Goal: Navigation & Orientation: Find specific page/section

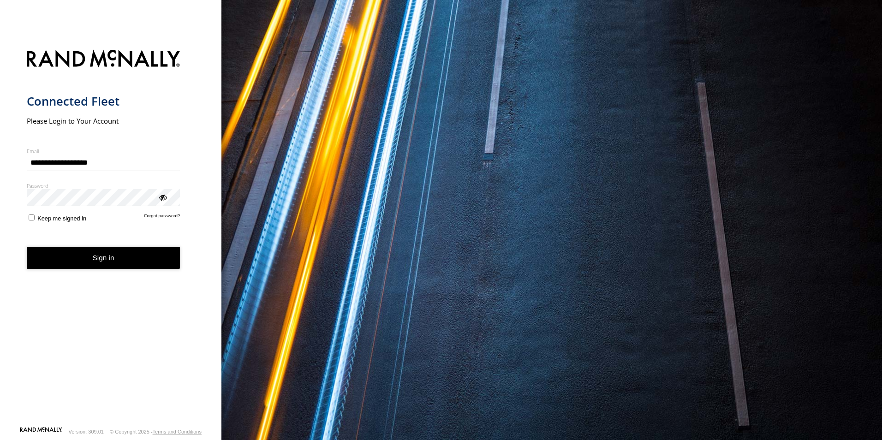
click at [104, 269] on button "Sign in" at bounding box center [104, 258] width 154 height 23
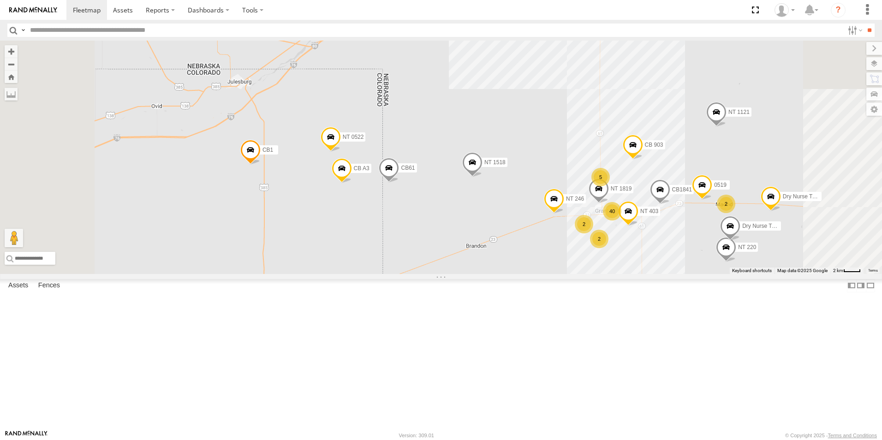
drag, startPoint x: 419, startPoint y: 171, endPoint x: 430, endPoint y: 364, distance: 193.2
click at [430, 274] on div "NT 1518 NT 121 CB G12 NT 0918 CB61 NT 820 NT 1121 NT 008 CB1 CB1818 CB122 NT 66…" at bounding box center [441, 158] width 882 height 234
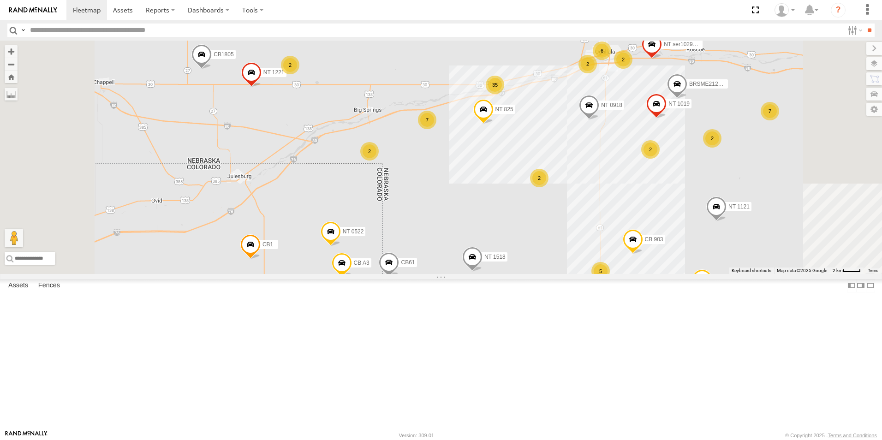
drag, startPoint x: 523, startPoint y: 293, endPoint x: 523, endPoint y: 391, distance: 98.3
click at [523, 274] on div "NT 1518 NT 121 CB G12 NT 0918 CB61 NT 820 NT 1121 NT 008 CB1 CB1818 CB122 NT 66…" at bounding box center [441, 158] width 882 height 234
click at [874, 63] on label at bounding box center [866, 63] width 34 height 13
click at [0, 0] on span "Basemaps" at bounding box center [0, 0] width 0 height 0
click at [0, 0] on span "Satellite + Roadmap" at bounding box center [0, 0] width 0 height 0
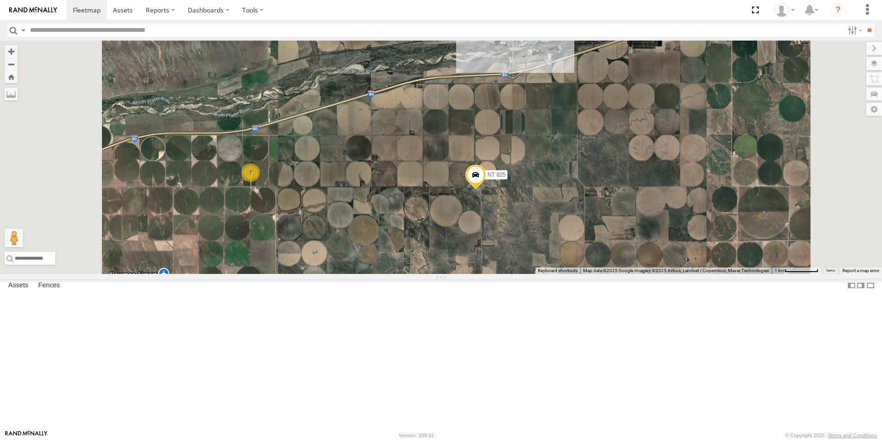
drag, startPoint x: 576, startPoint y: 153, endPoint x: 601, endPoint y: 282, distance: 131.6
click at [601, 274] on div "NT 1518 NT 121 CB G12 NT 0918 CB61 NT 820 NT 1121 NT 008 CB1 CB1818 CB122 NT 66…" at bounding box center [441, 158] width 882 height 234
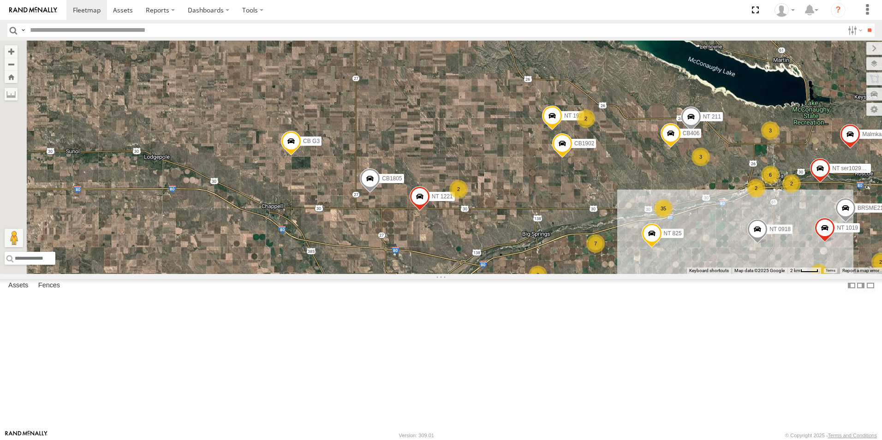
drag, startPoint x: 478, startPoint y: 243, endPoint x: 653, endPoint y: 266, distance: 176.9
click at [653, 266] on div "NT 1518 NT 121 CB G12 NT 0918 CB61 NT 820 NT 1121 NT 008 CB1 CB1818 CB122 NT 66…" at bounding box center [441, 158] width 882 height 234
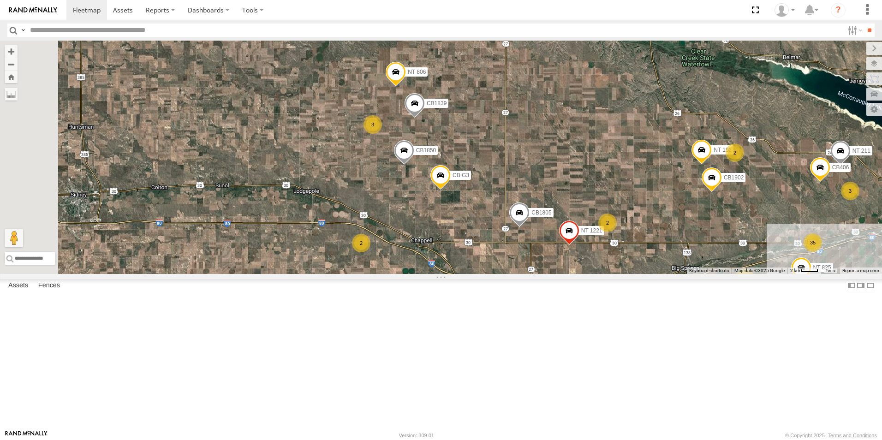
drag, startPoint x: 491, startPoint y: 125, endPoint x: 592, endPoint y: 143, distance: 102.7
click at [592, 143] on div "NT 1518 NT 121 CB G12 NT 0918 CB61 NT 820 NT 1121 NT 008 CB1 CB1818 CB122 NT 66…" at bounding box center [441, 158] width 882 height 234
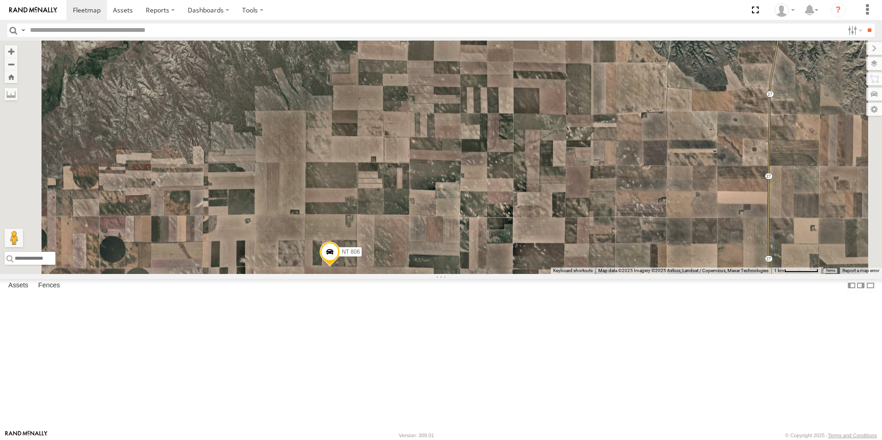
drag, startPoint x: 635, startPoint y: 108, endPoint x: 571, endPoint y: 332, distance: 233.4
click at [571, 274] on div "NT 1518 NT 121 CB G12 NT 0918 CB61 NT 820 NT 1121 NT 008 CB1 CB1818 CB122 NT 66…" at bounding box center [441, 158] width 882 height 234
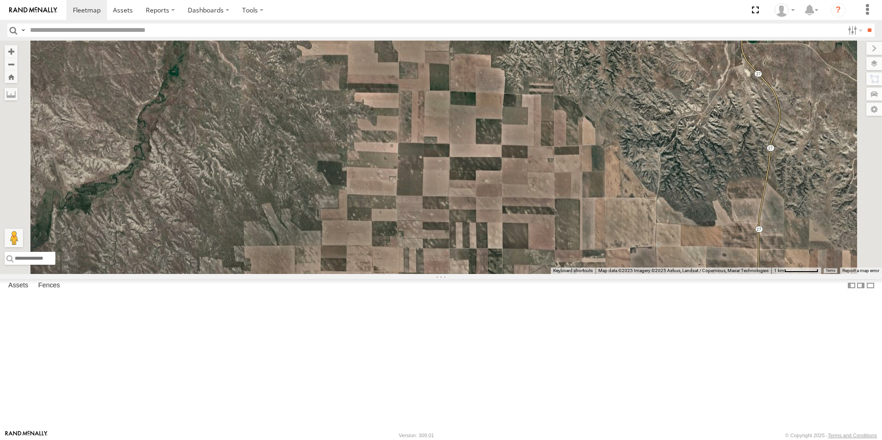
drag, startPoint x: 602, startPoint y: 164, endPoint x: 592, endPoint y: 326, distance: 162.8
click at [592, 274] on div "NT 1518 NT 121 CB G12 NT 0918 CB61 NT 820 NT 1121 NT 008 CB1 CB1818 CB122 NT 66…" at bounding box center [441, 158] width 882 height 234
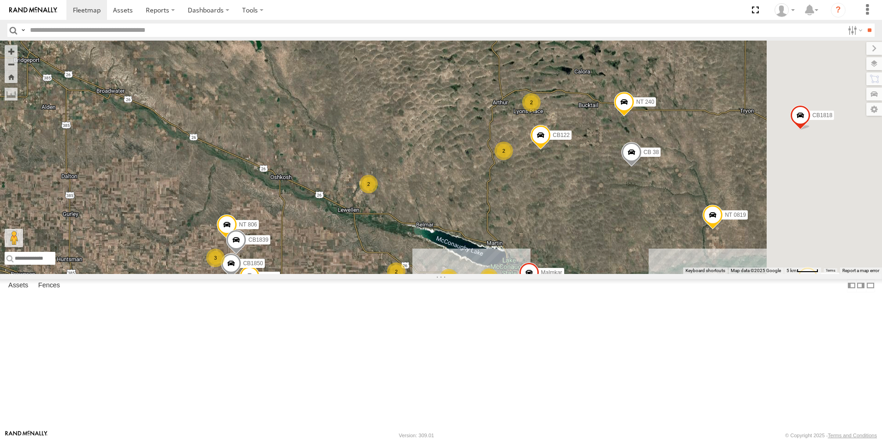
drag, startPoint x: 665, startPoint y: 326, endPoint x: 437, endPoint y: 298, distance: 230.7
click at [437, 274] on div "NT 1518 NT 121 CB G12 NT 0918 CB61 NT 820 NT 1121 NT 008 CB1 CB1818 CB122 NT 66…" at bounding box center [441, 158] width 882 height 234
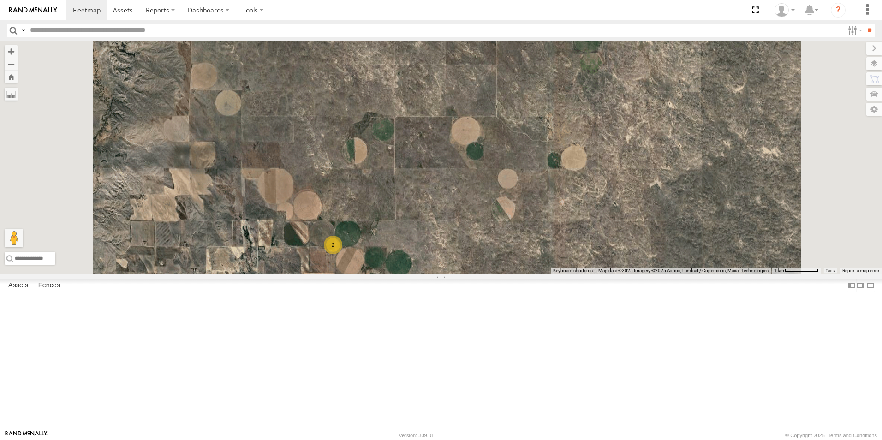
drag, startPoint x: 444, startPoint y: 158, endPoint x: 453, endPoint y: 356, distance: 198.2
click at [453, 274] on div "NT 1518 NT 121 CB G12 NT 0918 CB61 NT 820 NT 1121 NT 008 CB1 CB1818 CB122 NT 66…" at bounding box center [441, 158] width 882 height 234
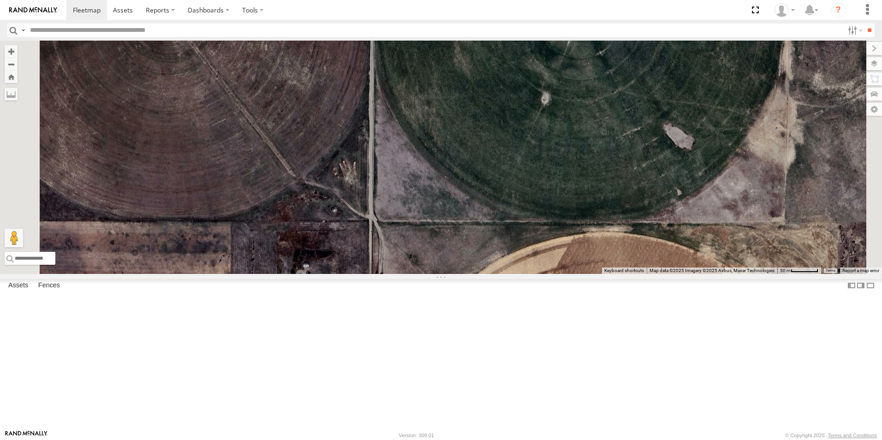
drag, startPoint x: 437, startPoint y: 136, endPoint x: 465, endPoint y: 401, distance: 266.3
click at [465, 274] on div "NT 1518 NT 121 CB G12 NT 0918 CB61 NT 820 NT 1121 NT 008 CB1 CB1818 CB122 NT 66…" at bounding box center [441, 158] width 882 height 234
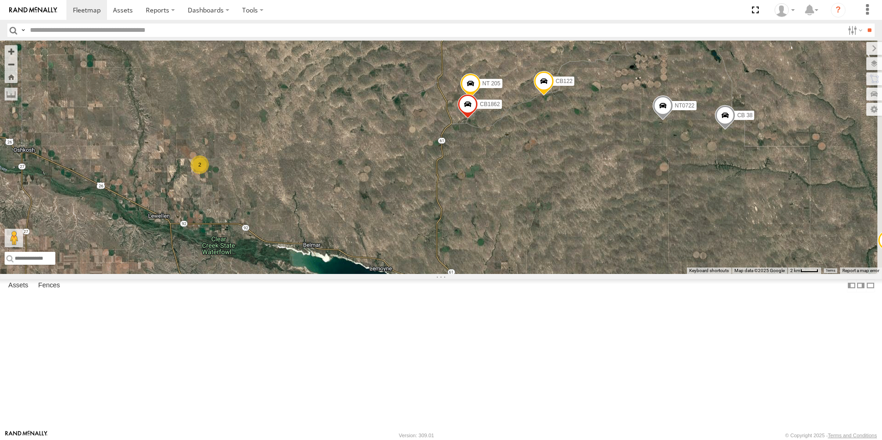
drag, startPoint x: 652, startPoint y: 383, endPoint x: 412, endPoint y: 246, distance: 276.1
click at [412, 246] on div "NT 1518 NT 121 CB G12 NT 0918 CB61 NT 820 NT 1121 NT 008 CB1 CB1818 CB122 NT 66…" at bounding box center [441, 158] width 882 height 234
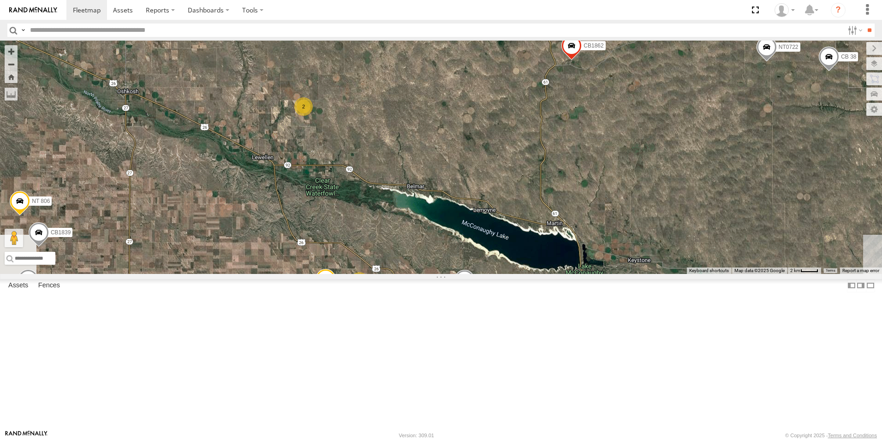
drag, startPoint x: 408, startPoint y: 285, endPoint x: 515, endPoint y: 224, distance: 123.0
click at [515, 224] on div "NT 1518 NT 121 CB G12 NT 0918 CB61 NT 820 NT 1121 NT 008 CB1 CB1818 CB122 NT 66…" at bounding box center [441, 158] width 882 height 234
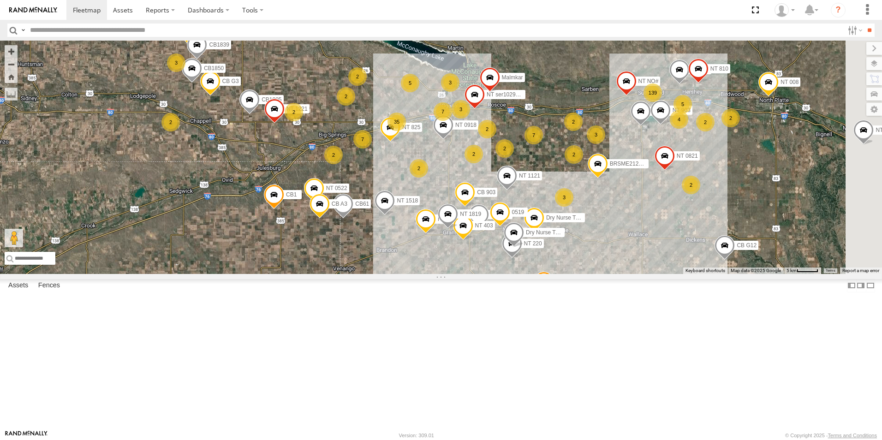
drag, startPoint x: 413, startPoint y: 304, endPoint x: 427, endPoint y: 143, distance: 161.6
click at [427, 143] on div "NT 1518 NT 121 CB G12 NT 0918 CB61 NT 820 NT 1121 NT 008 CB1 CB1818 CB122 NT 66…" at bounding box center [441, 158] width 882 height 234
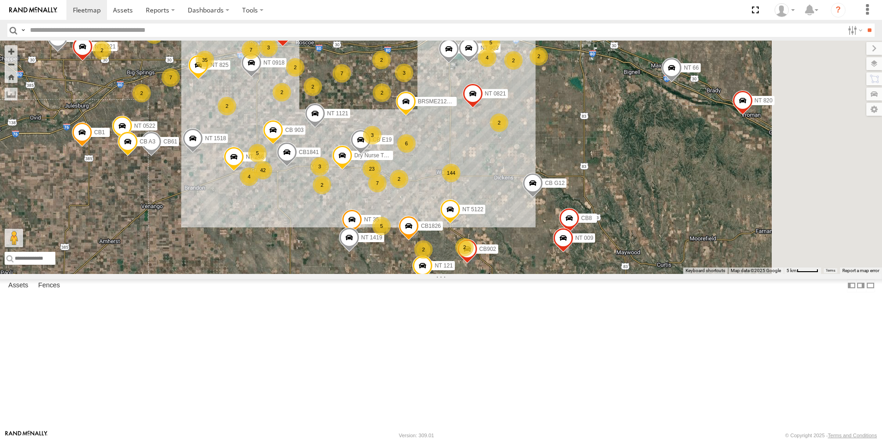
drag, startPoint x: 693, startPoint y: 346, endPoint x: 497, endPoint y: 282, distance: 205.9
click at [497, 274] on div "NT 1518 NT 121 CB G12 NT 0918 CB61 NT 820 NT 1121 NT 008 CB1 CB1818 CB122 NT 66…" at bounding box center [441, 158] width 882 height 234
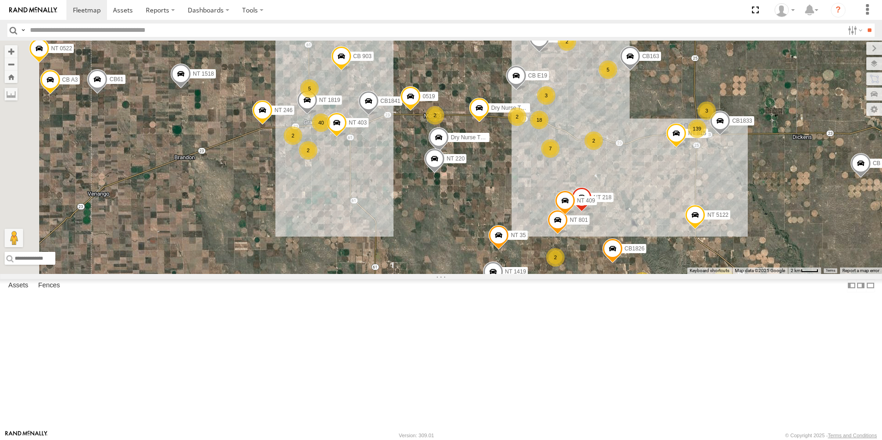
drag, startPoint x: 393, startPoint y: 296, endPoint x: 570, endPoint y: 281, distance: 178.3
click at [570, 274] on div "NT 1518 NT 121 CB G12 NT 0918 CB61 NT 820 NT 1121 NT 008 CB1 CB1818 CB122 NT 66…" at bounding box center [441, 158] width 882 height 234
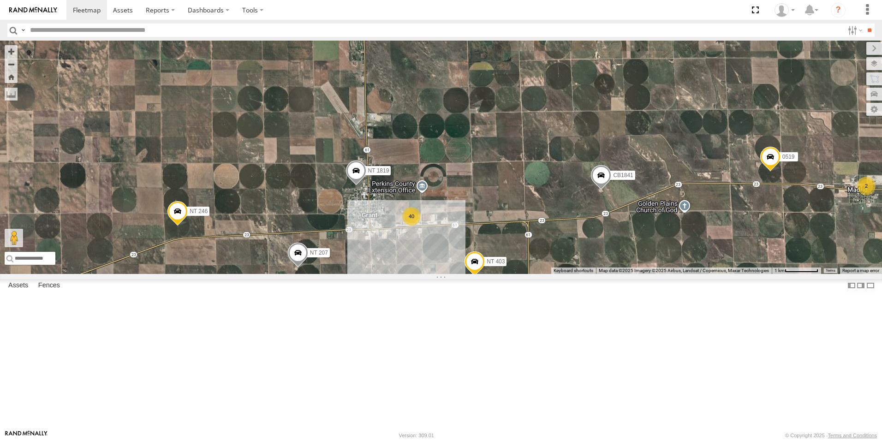
drag, startPoint x: 422, startPoint y: 191, endPoint x: 607, endPoint y: 390, distance: 271.7
click at [607, 274] on div "NT 1518 NT 121 CB G12 NT 0918 CB61 NT 820 NT 1121 NT 008 CB1 CB1818 CB122 NT 66…" at bounding box center [441, 158] width 882 height 234
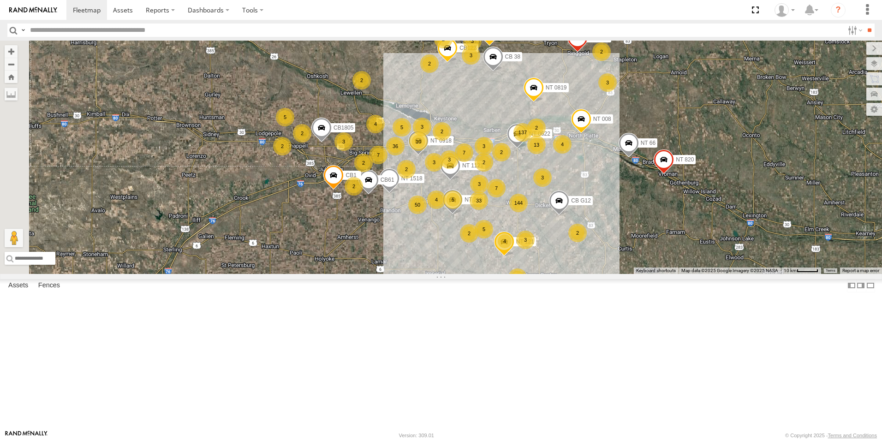
drag, startPoint x: 339, startPoint y: 325, endPoint x: 512, endPoint y: 300, distance: 174.8
click at [512, 274] on div "NT 1518 NT 121 CB G12 NT 0918 CB61 NT 820 NT 1121 NT 008 CB1 CB1818 CB122 NT 66…" at bounding box center [441, 158] width 882 height 234
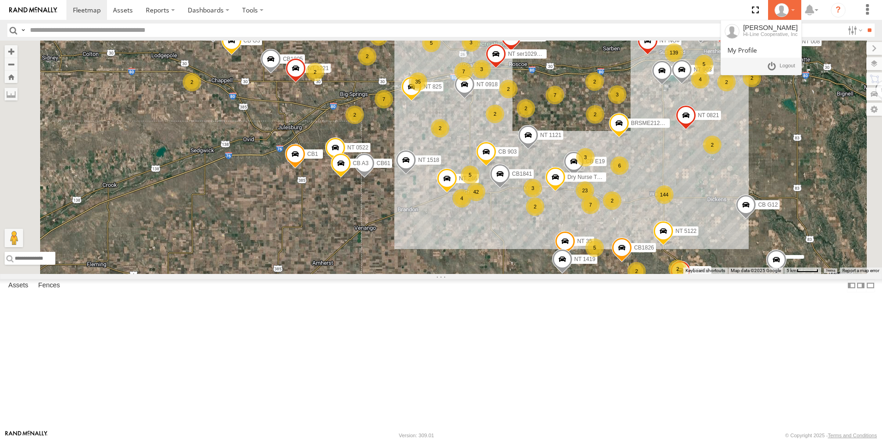
click at [782, 11] on icon at bounding box center [782, 10] width 14 height 14
click at [771, 65] on link at bounding box center [781, 66] width 34 height 13
